Goal: Task Accomplishment & Management: Manage account settings

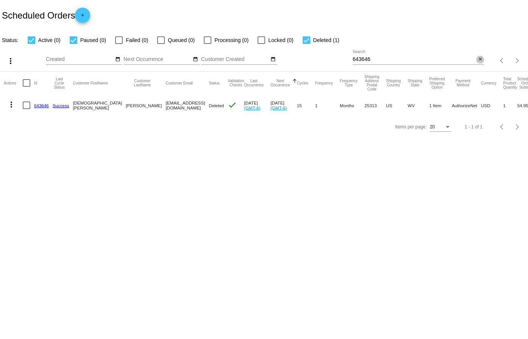
click at [481, 57] on mat-icon "close" at bounding box center [479, 59] width 5 height 6
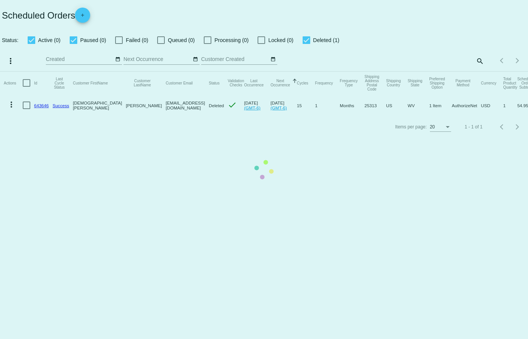
click at [481, 59] on app-dashboard-scheduled-orders "Scheduled Orders add Status: Active (0) Paused (0) Failed (0) Queued (0) Proces…" at bounding box center [264, 68] width 528 height 137
click at [480, 72] on mat-table "Actions Id Last Cycle Status Customer FirstName Customer LastName Customer Emai…" at bounding box center [264, 94] width 528 height 45
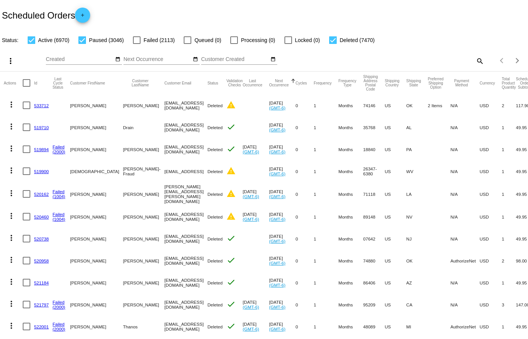
click at [484, 59] on div "Items per page: 20 1 - 20 of 17486" at bounding box center [506, 60] width 44 height 21
click at [475, 59] on mat-icon "search" at bounding box center [479, 61] width 9 height 12
click at [411, 59] on input "Search" at bounding box center [417, 59] width 131 height 6
paste input "579709"
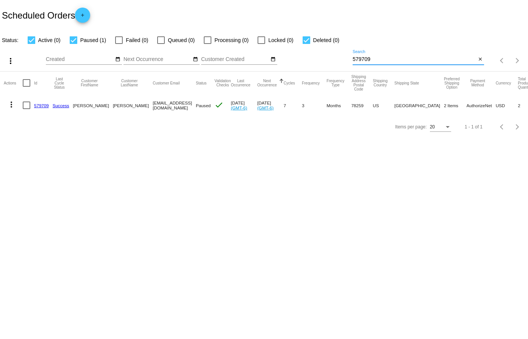
type input "579709"
click at [41, 106] on link "579709" at bounding box center [41, 105] width 15 height 5
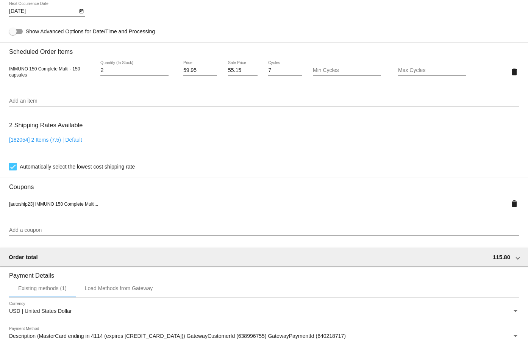
scroll to position [492, 0]
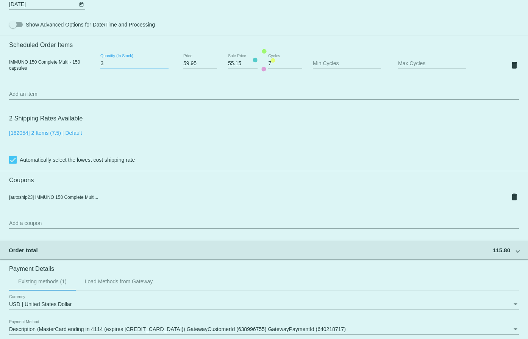
type input "3"
click at [165, 62] on input "3" at bounding box center [134, 64] width 68 height 6
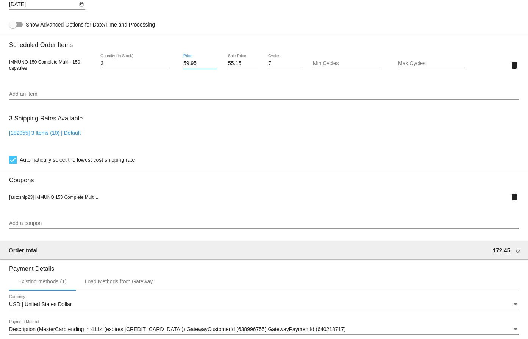
click at [191, 61] on input "59.95" at bounding box center [200, 64] width 34 height 6
type input "69.95"
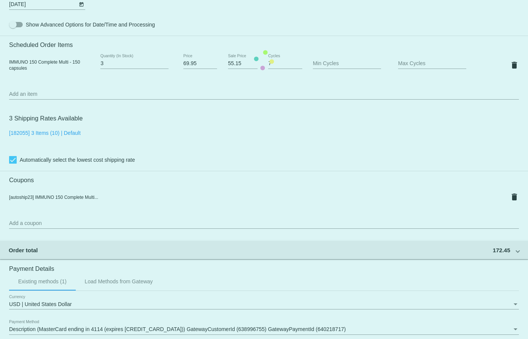
click at [200, 31] on mat-card "Customer 2962146: [PERSON_NAME] [EMAIL_ADDRESS][DOMAIN_NAME] Customer Shipping …" at bounding box center [264, 59] width 528 height 783
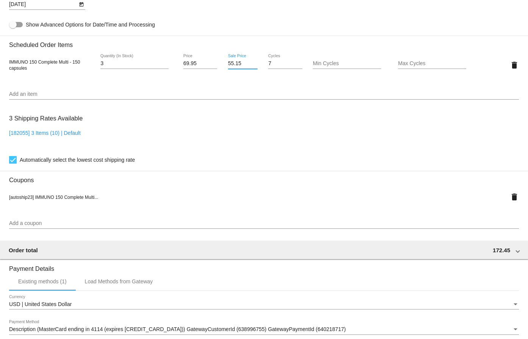
click at [234, 64] on input "55.15" at bounding box center [243, 64] width 30 height 6
type input "55.96"
click at [242, 27] on mat-card "Customer 2962146: [PERSON_NAME] [EMAIL_ADDRESS][DOMAIN_NAME] Customer Shipping …" at bounding box center [264, 59] width 528 height 783
click at [509, 202] on button "delete" at bounding box center [513, 196] width 9 height 15
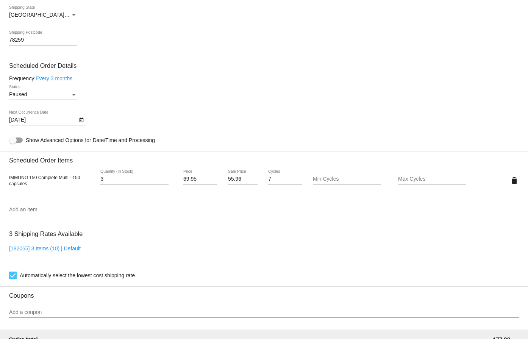
scroll to position [352, 0]
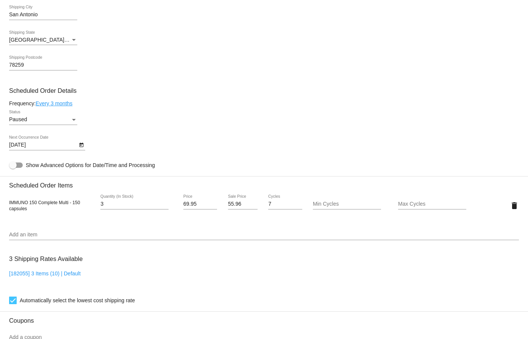
click at [83, 145] on icon "Open calendar" at bounding box center [81, 144] width 5 height 9
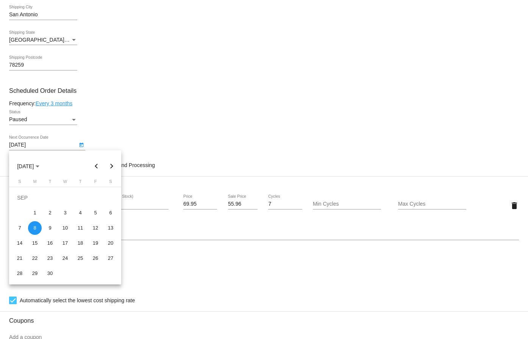
click at [93, 167] on button "Previous month" at bounding box center [96, 166] width 15 height 15
click at [32, 257] on div "25" at bounding box center [35, 258] width 14 height 14
type input "[DATE]"
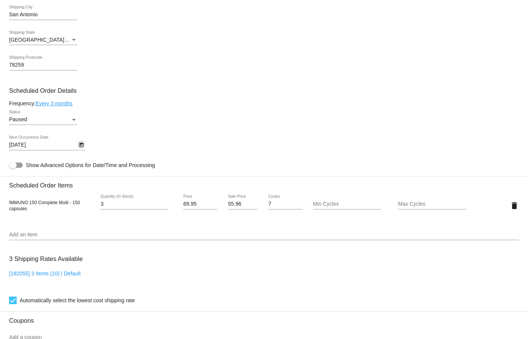
click at [60, 121] on div "Paused" at bounding box center [39, 120] width 61 height 6
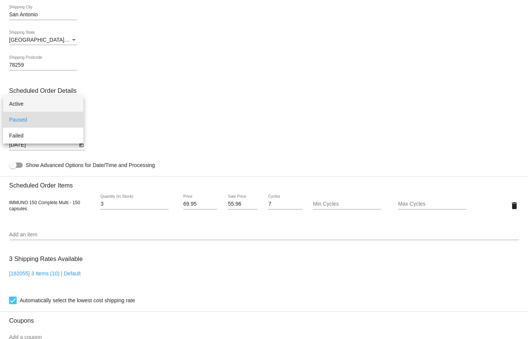
click at [60, 110] on span "Active" at bounding box center [43, 104] width 68 height 16
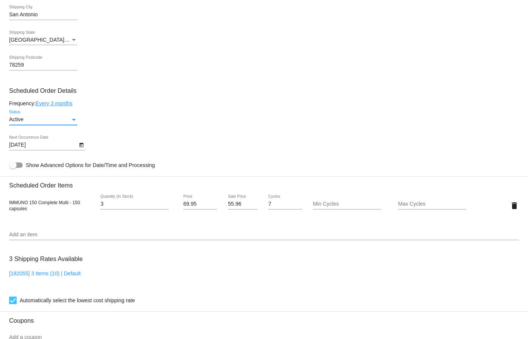
click at [155, 132] on mat-card-content "Customer 2962146: [PERSON_NAME] [EMAIL_ADDRESS][DOMAIN_NAME] Customer Shipping …" at bounding box center [263, 174] width 509 height 713
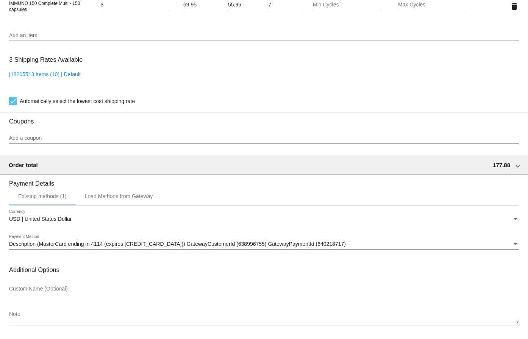
scroll to position [579, 0]
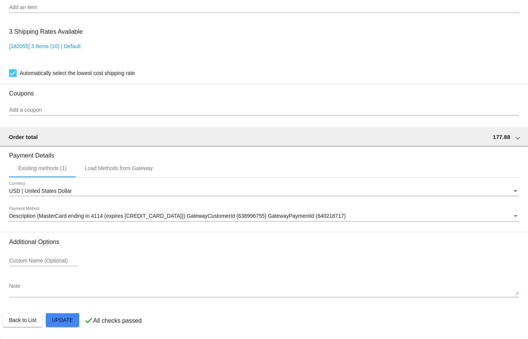
click at [68, 322] on span "Update" at bounding box center [62, 320] width 21 height 6
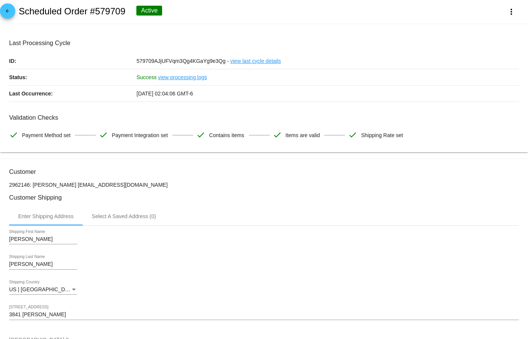
scroll to position [0, 0]
